Goal: Transaction & Acquisition: Purchase product/service

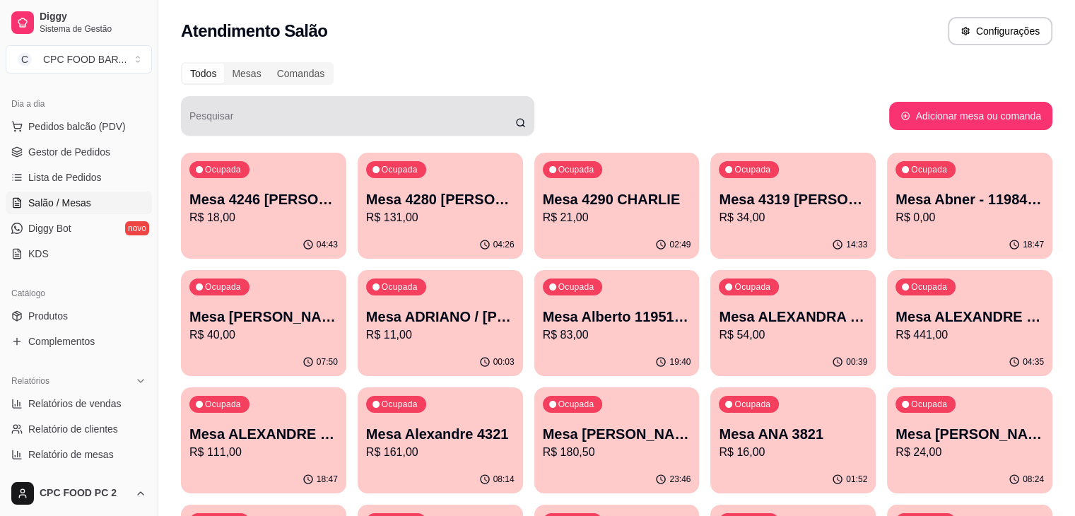
click at [213, 112] on div at bounding box center [357, 116] width 336 height 28
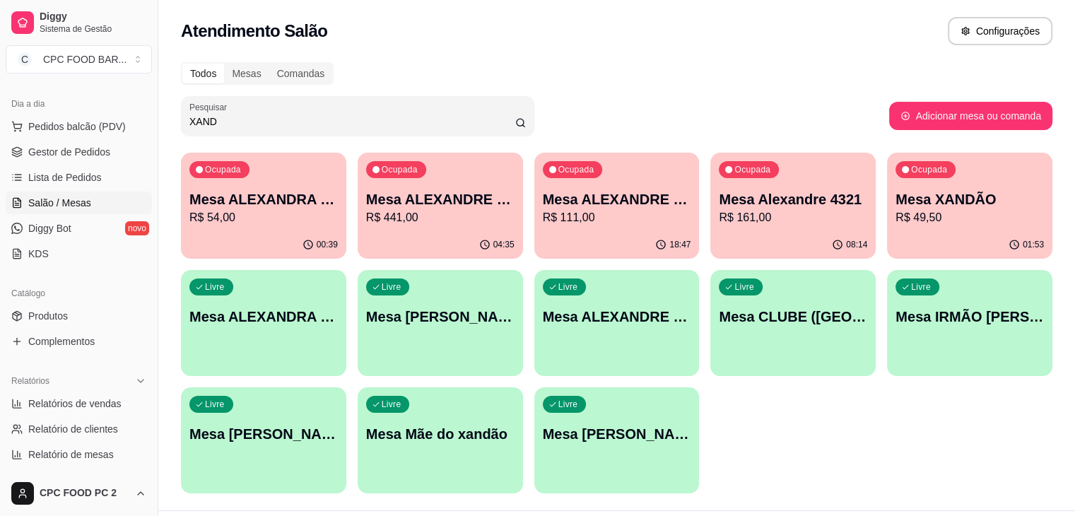
type input "XAND"
click at [895, 206] on p "Mesa XANDÃO" at bounding box center [969, 199] width 148 height 20
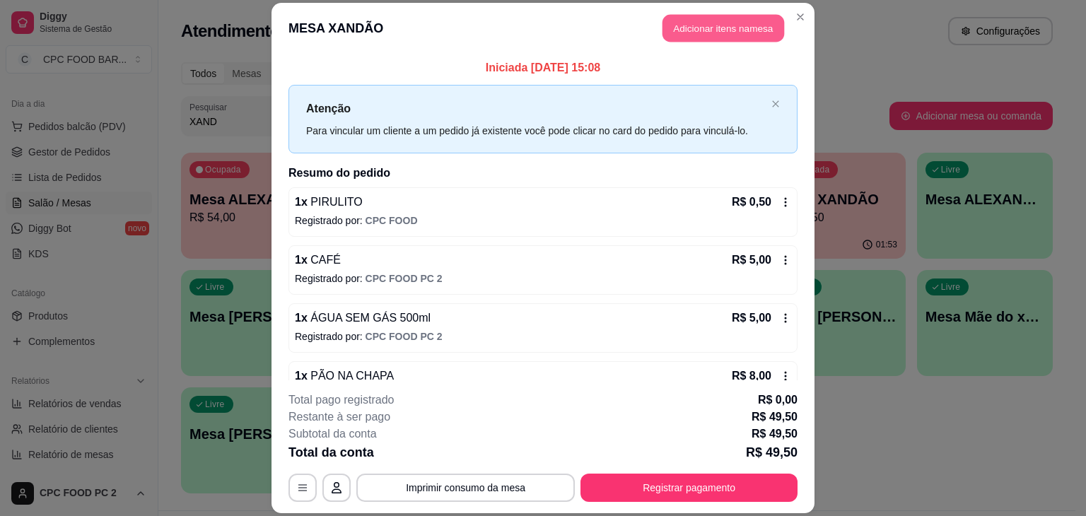
click at [717, 28] on button "Adicionar itens na mesa" at bounding box center [723, 28] width 122 height 28
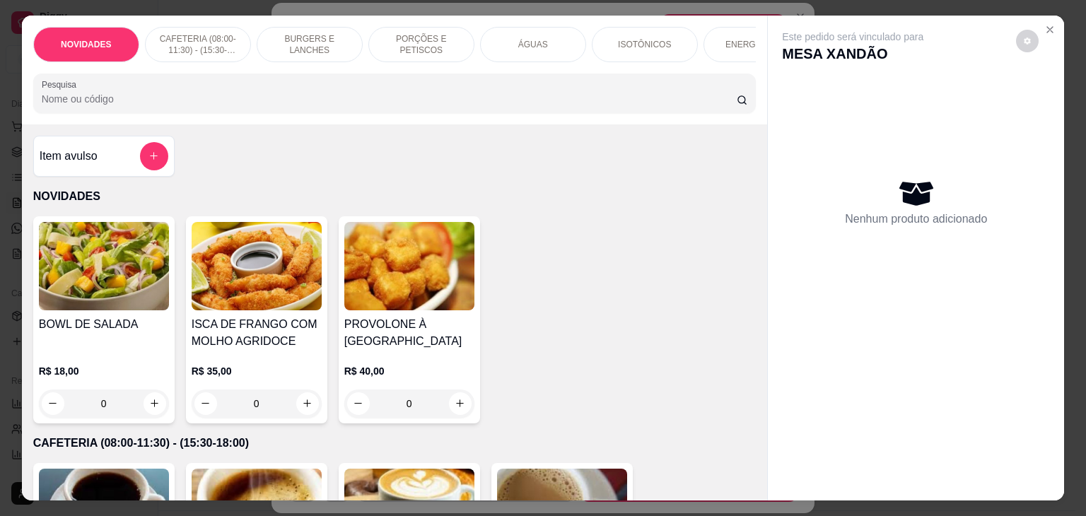
click at [413, 106] on input "Pesquisa" at bounding box center [389, 99] width 695 height 14
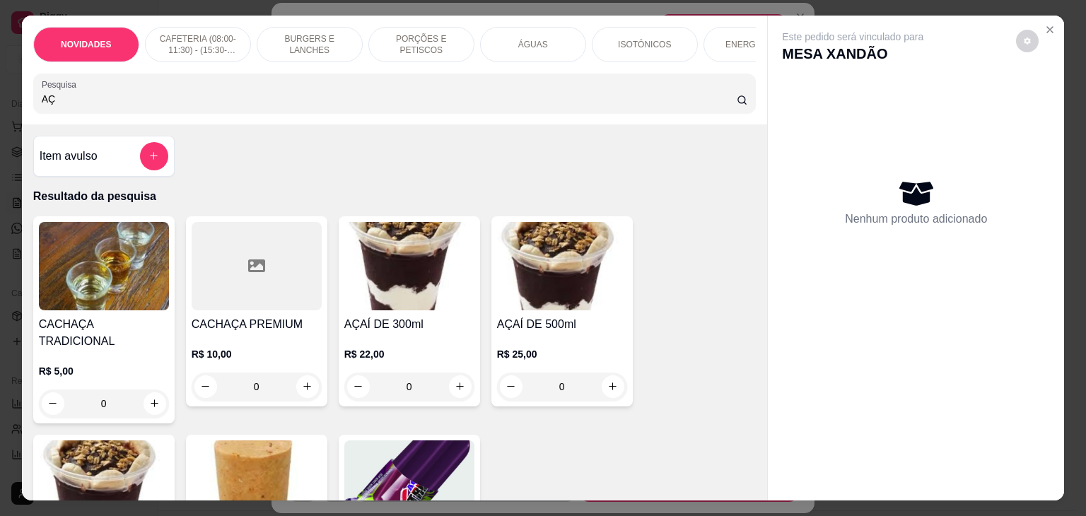
type input "AÇ"
click at [461, 394] on div "0" at bounding box center [409, 386] width 130 height 28
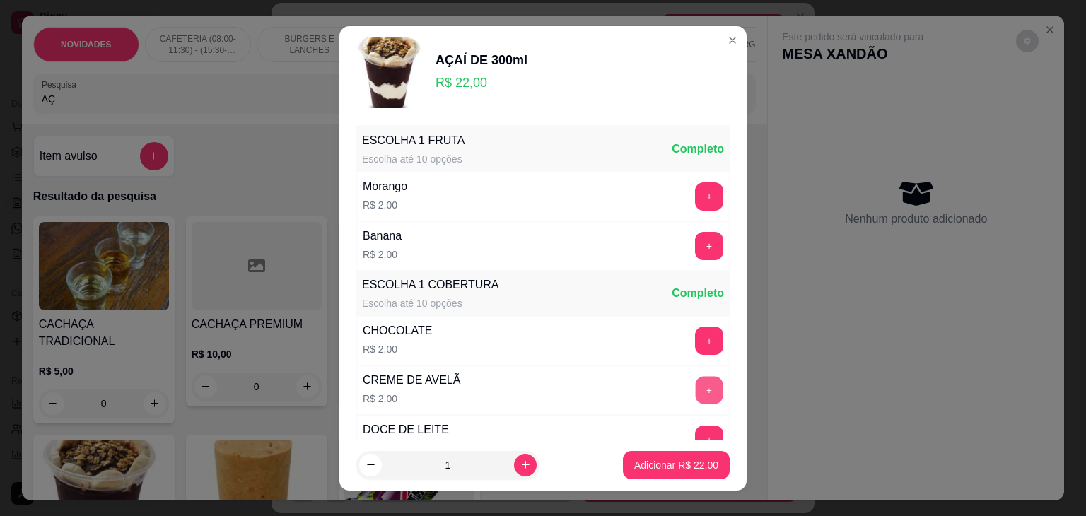
click at [695, 389] on button "+" at bounding box center [709, 390] width 28 height 28
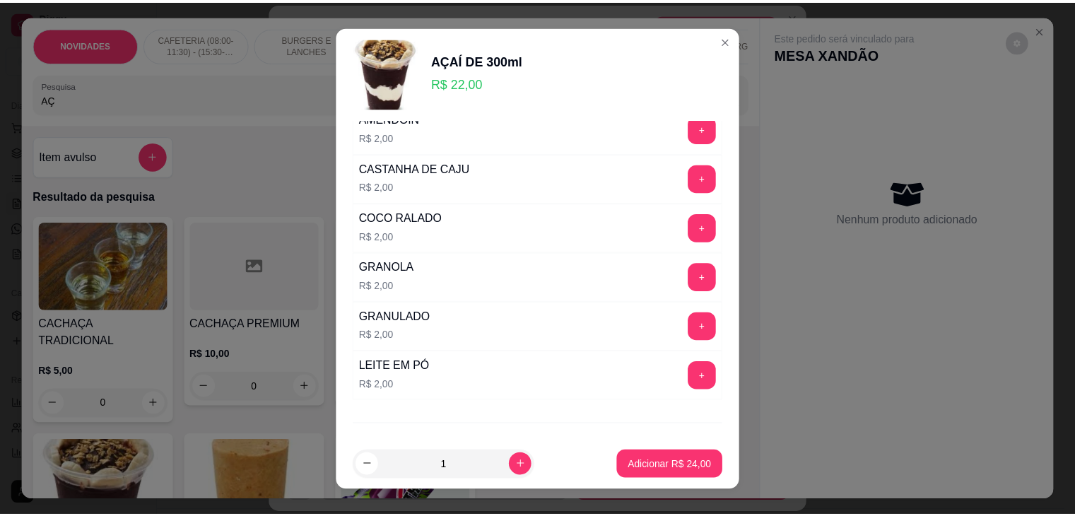
scroll to position [616, 0]
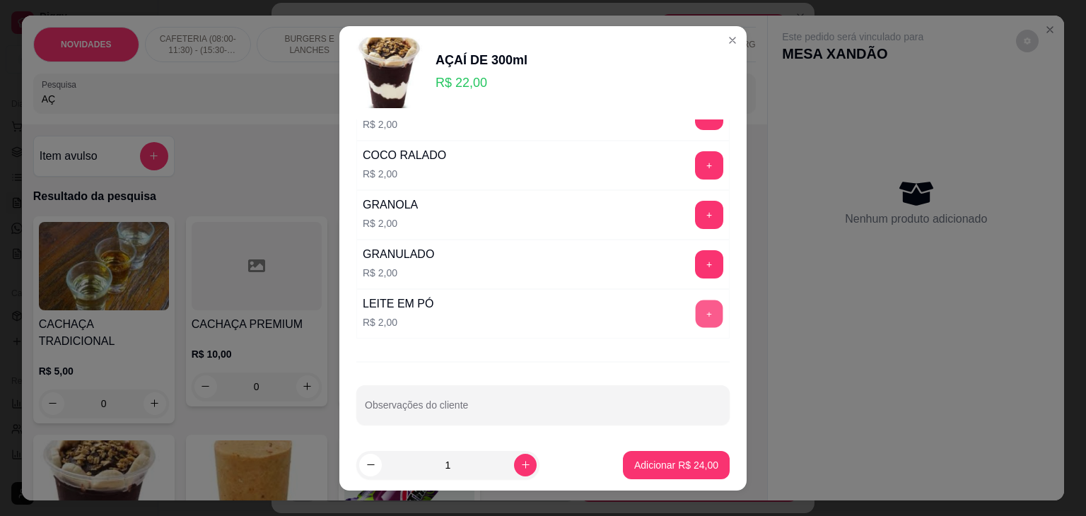
click at [695, 307] on button "+" at bounding box center [709, 314] width 28 height 28
click at [663, 454] on button "Adicionar R$ 26,00" at bounding box center [676, 465] width 107 height 28
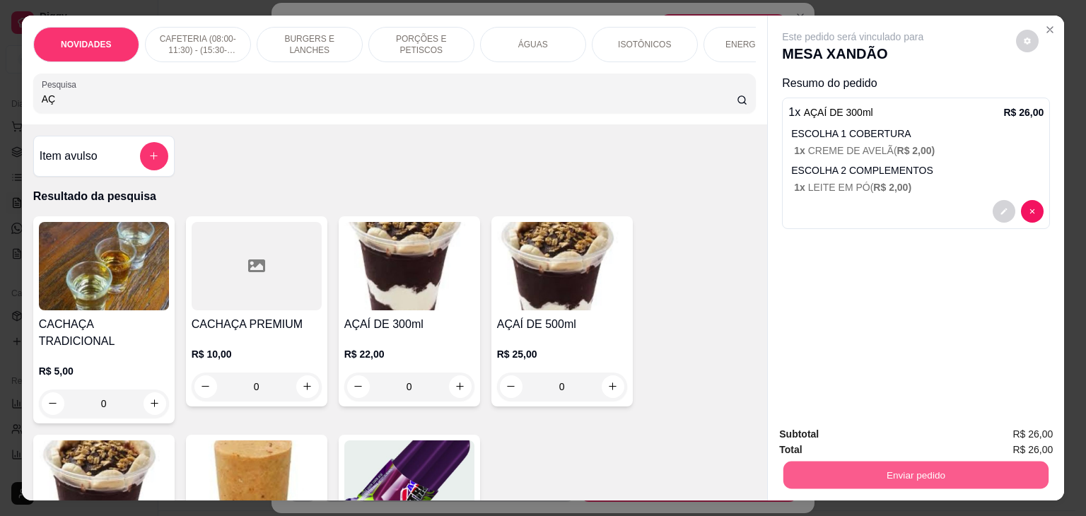
click at [851, 462] on button "Enviar pedido" at bounding box center [915, 476] width 265 height 28
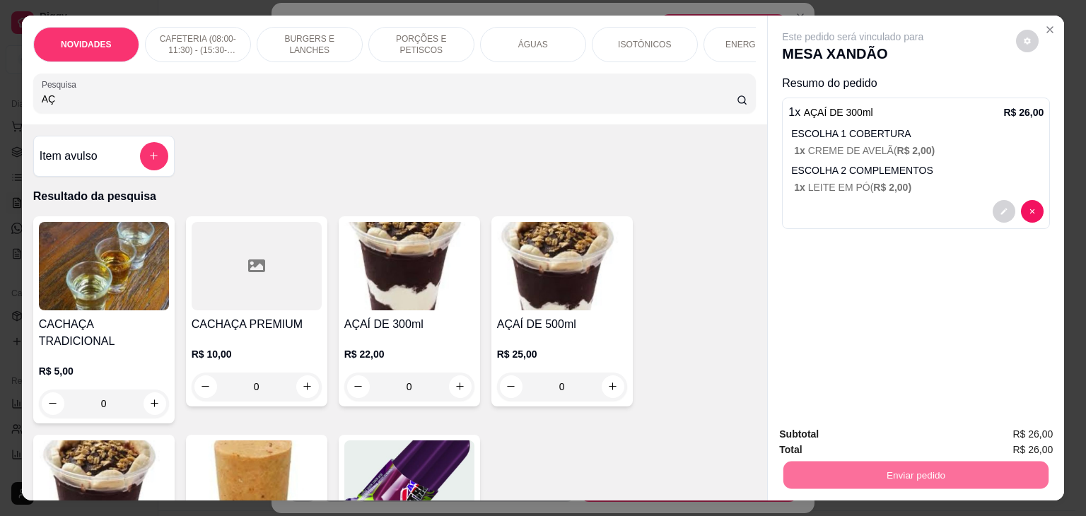
click at [823, 430] on button "Não registrar e enviar pedido" at bounding box center [868, 434] width 143 height 26
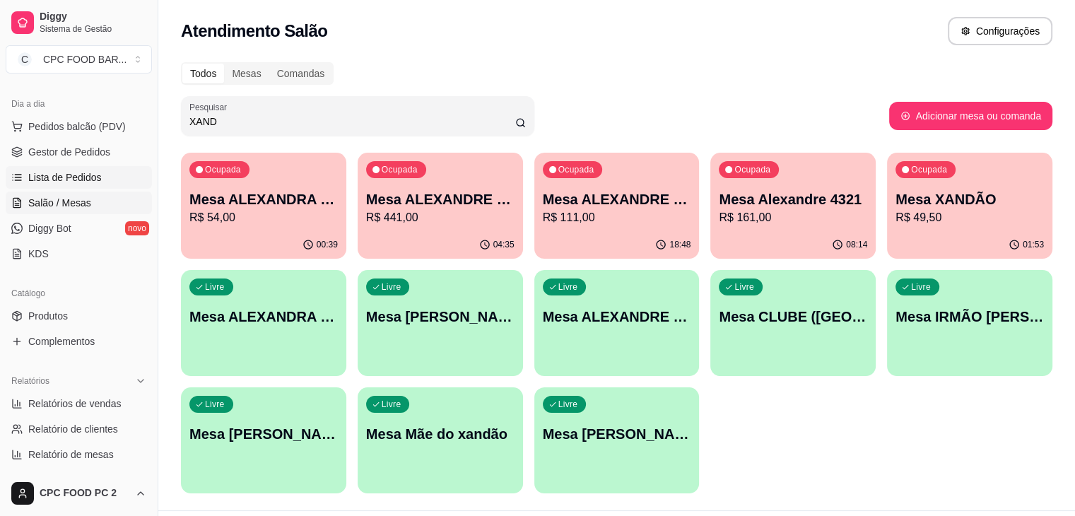
click at [76, 179] on span "Lista de Pedidos" at bounding box center [65, 177] width 74 height 14
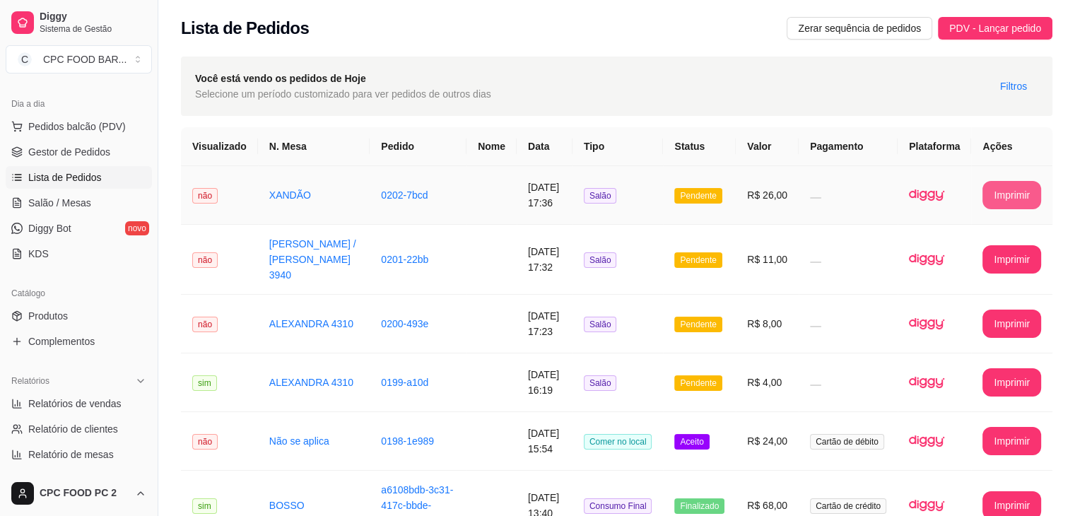
click at [1006, 191] on button "Imprimir" at bounding box center [1011, 195] width 59 height 28
click at [100, 119] on span "Pedidos balcão (PDV)" at bounding box center [77, 126] width 98 height 14
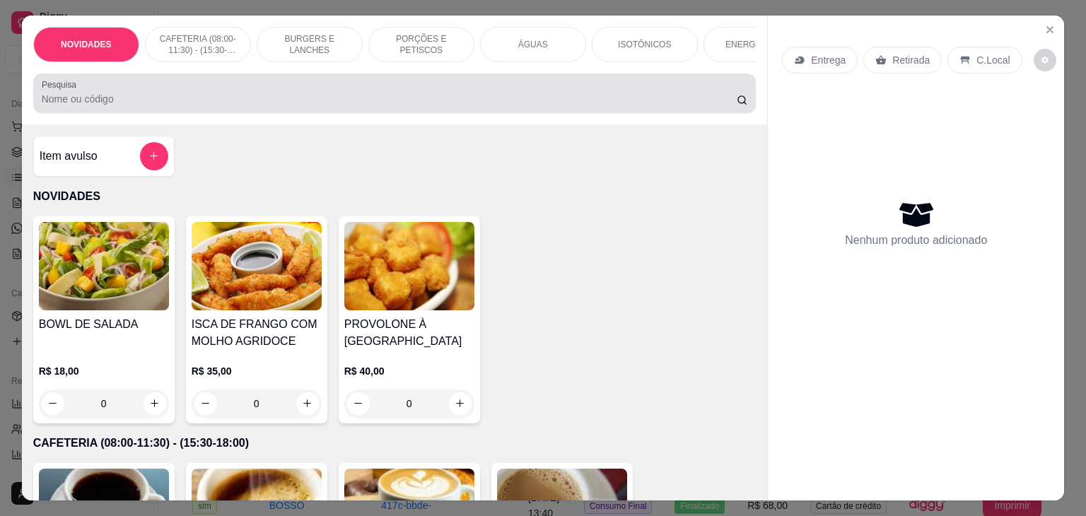
click at [306, 87] on div at bounding box center [395, 93] width 706 height 28
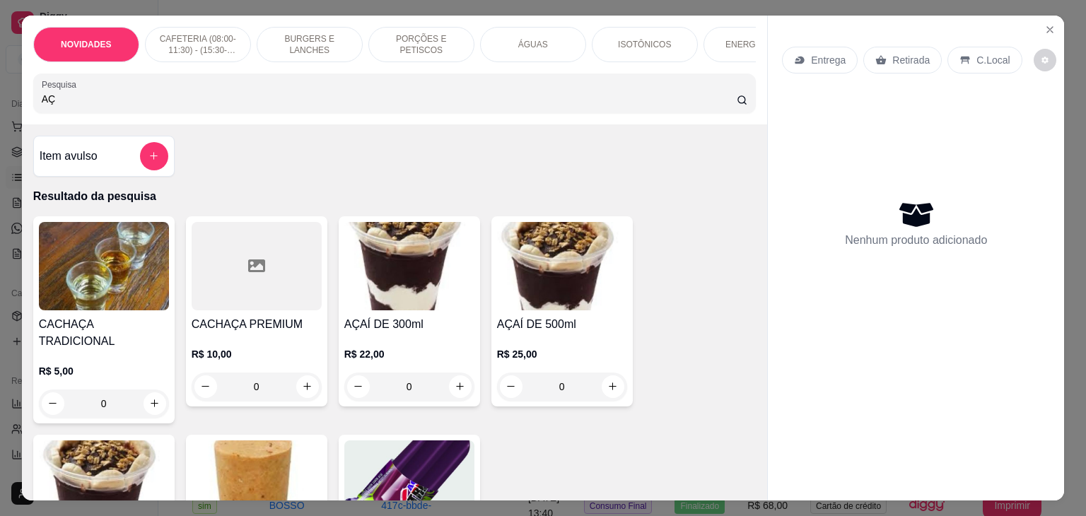
type input "AÇ"
click at [455, 394] on div "0" at bounding box center [409, 386] width 130 height 28
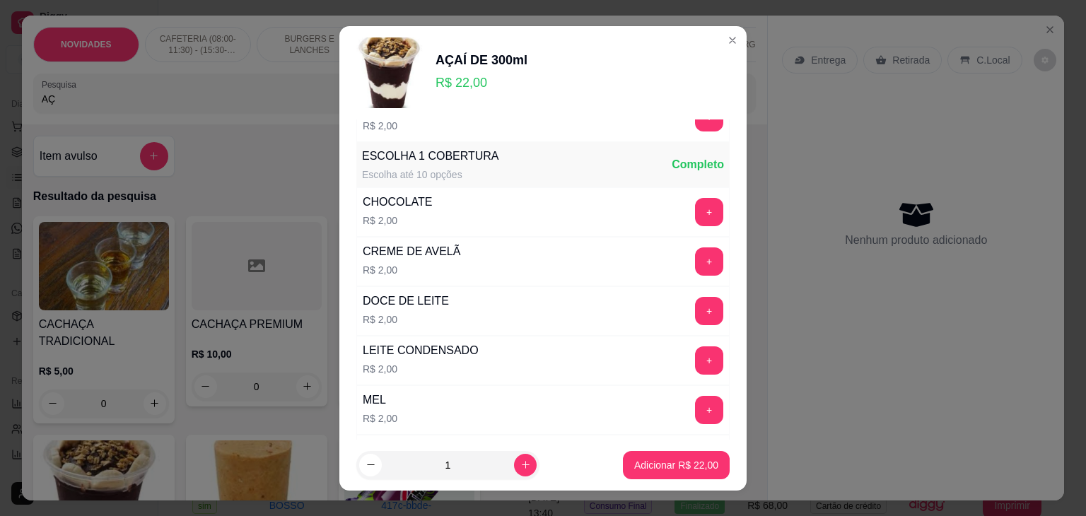
scroll to position [141, 0]
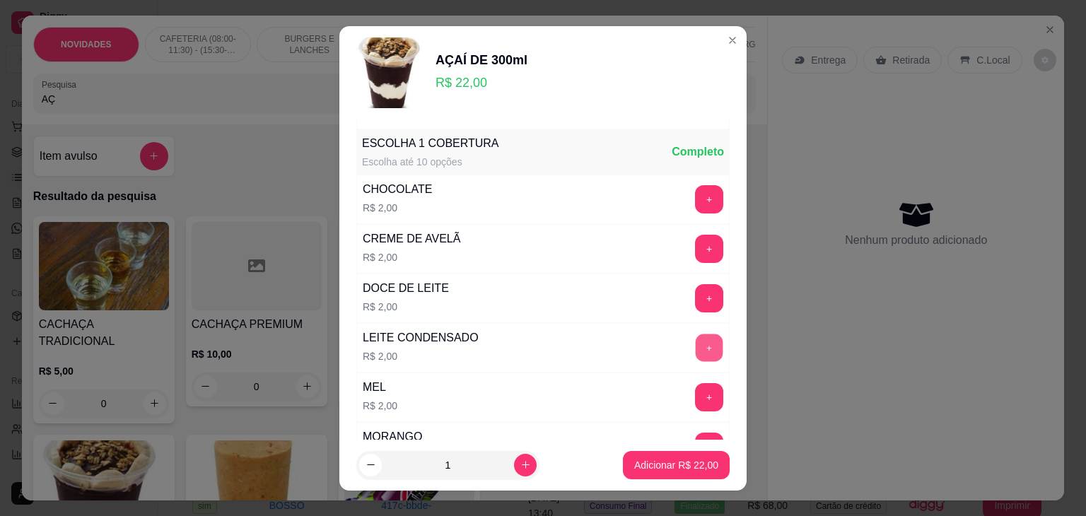
click at [695, 341] on button "+" at bounding box center [709, 348] width 28 height 28
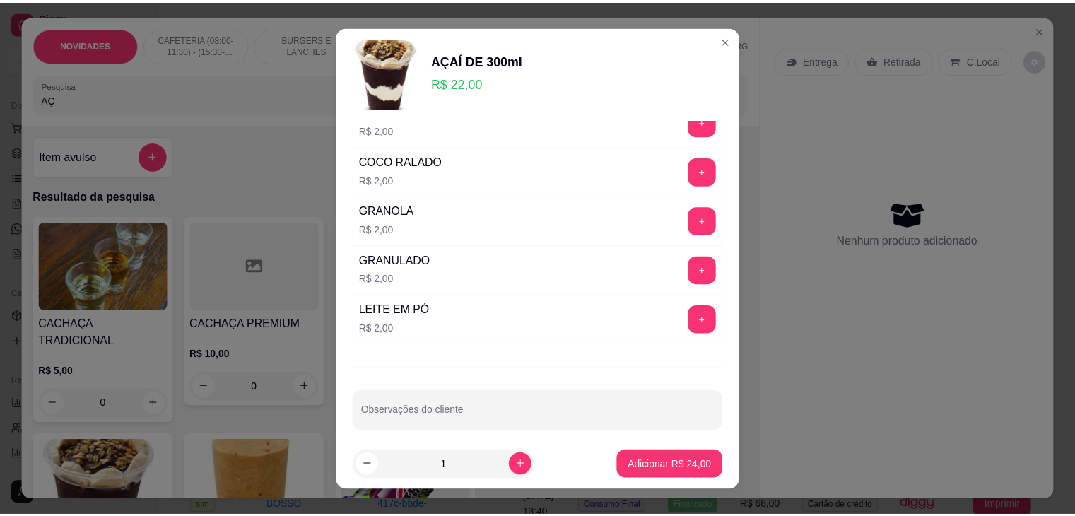
scroll to position [616, 0]
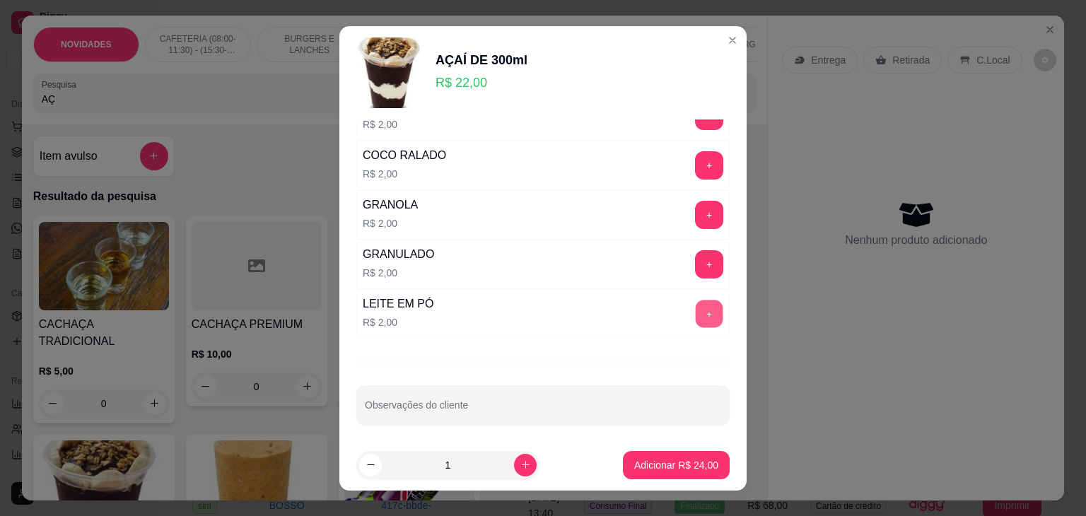
click at [695, 305] on button "+" at bounding box center [709, 314] width 28 height 28
click at [650, 462] on p "Adicionar R$ 26,00" at bounding box center [676, 464] width 82 height 13
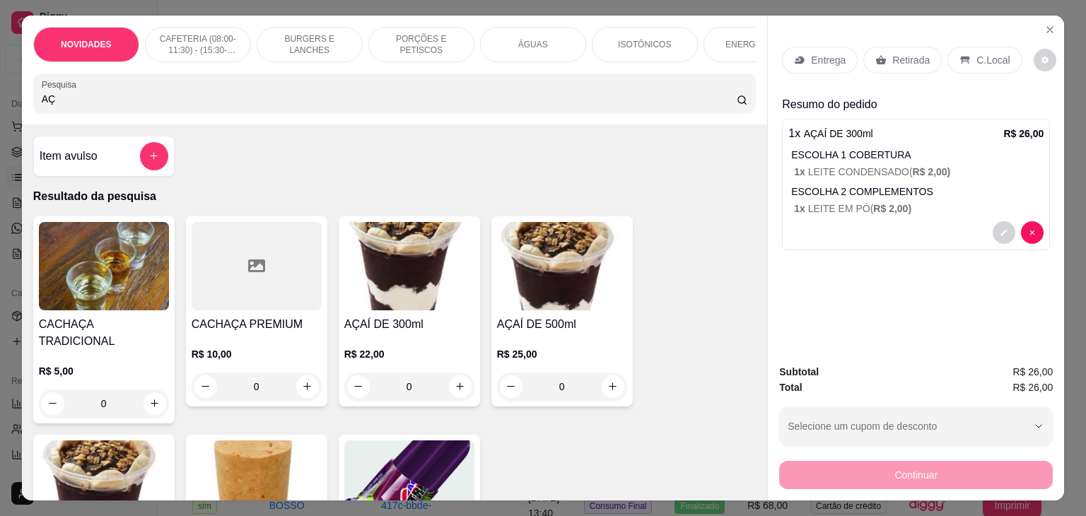
click at [989, 54] on p "C.Local" at bounding box center [992, 60] width 33 height 14
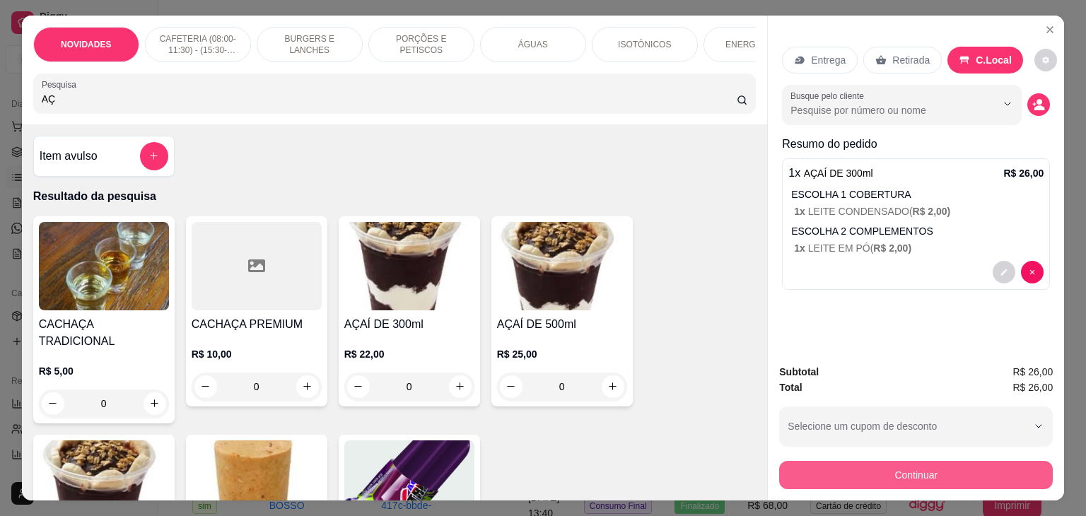
click at [877, 466] on button "Continuar" at bounding box center [916, 475] width 274 height 28
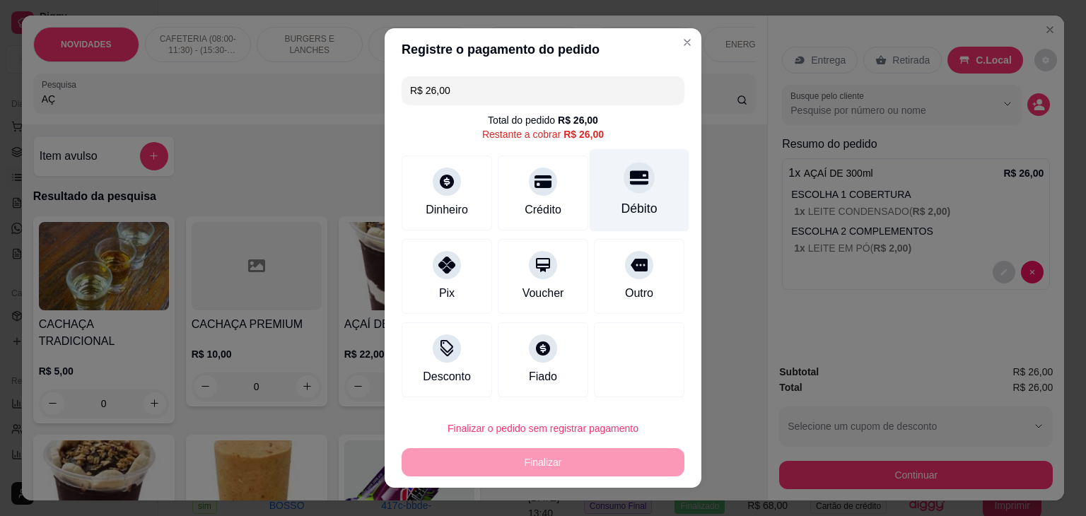
click at [634, 189] on div at bounding box center [638, 177] width 31 height 31
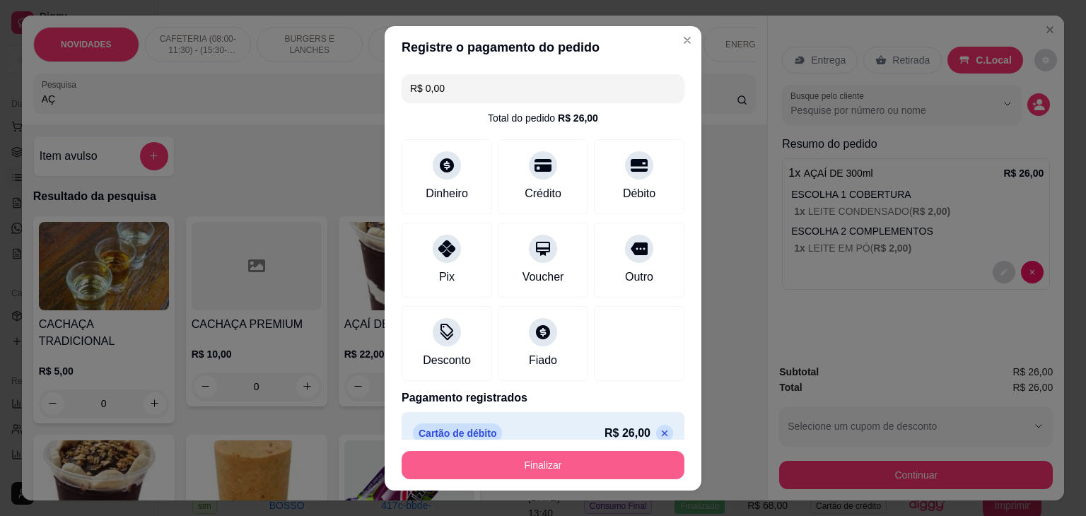
click at [528, 466] on button "Finalizar" at bounding box center [542, 465] width 283 height 28
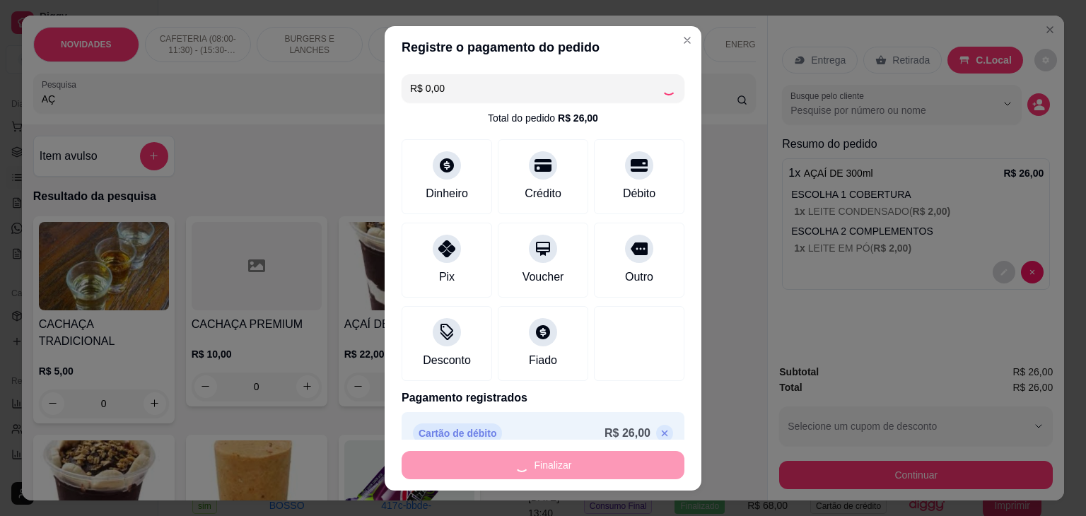
type input "-R$ 26,00"
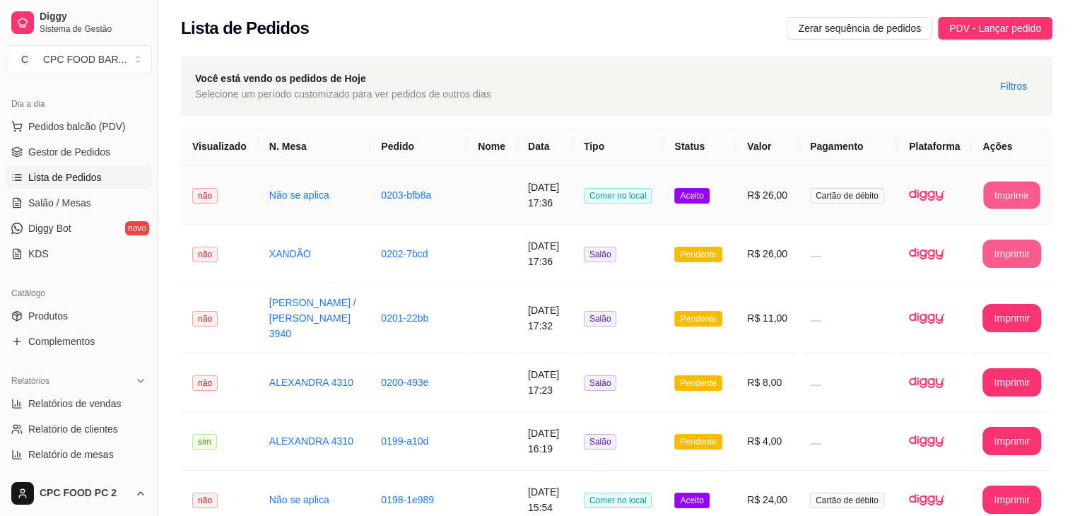
click at [1007, 196] on button "Imprimir" at bounding box center [1012, 196] width 57 height 28
